Goal: Transaction & Acquisition: Purchase product/service

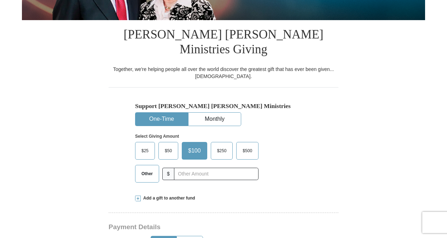
click at [150, 169] on span "Other" at bounding box center [147, 174] width 18 height 11
click at [0, 0] on input "Other" at bounding box center [0, 0] width 0 height 0
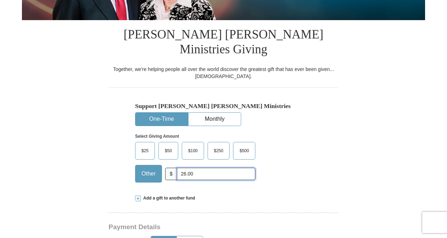
type input "26.00"
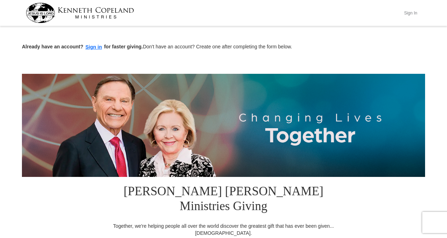
click at [412, 9] on button "Sign In" at bounding box center [410, 12] width 21 height 11
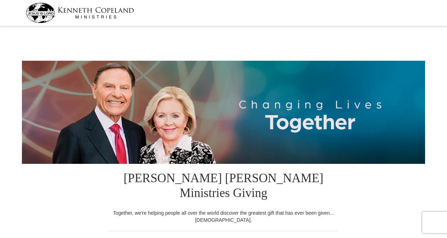
select select "AL"
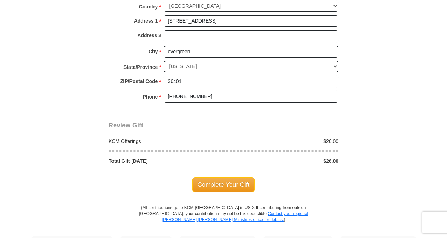
scroll to position [574, 0]
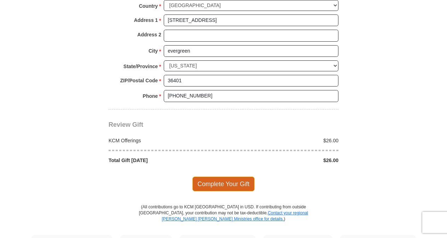
click at [219, 177] on span "Complete Your Gift" at bounding box center [223, 184] width 63 height 15
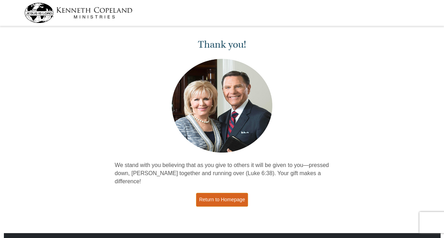
click at [220, 193] on link "Return to Homepage" at bounding box center [222, 200] width 52 height 14
